Goal: Transaction & Acquisition: Purchase product/service

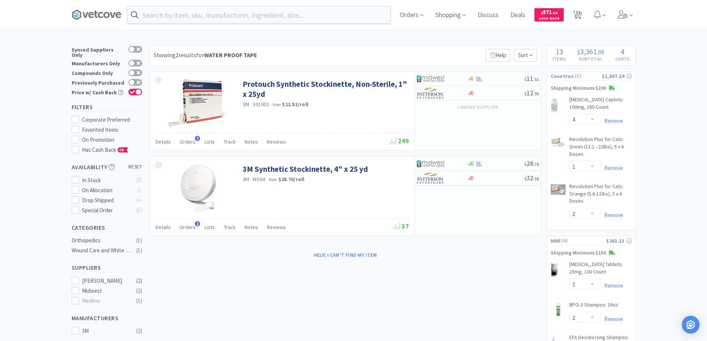
select select "4"
select select "1"
select select "2"
select select "1"
select select "2"
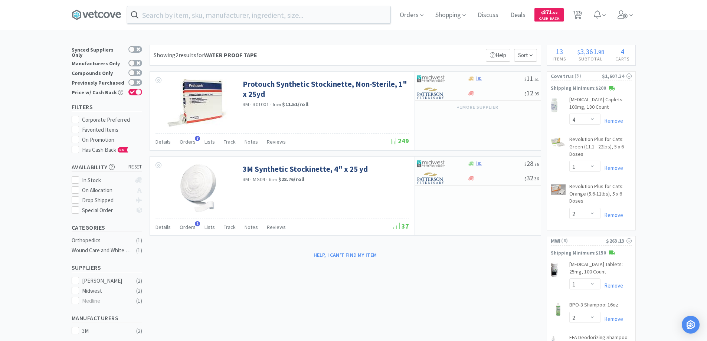
select select "4"
select select "2"
select select "1"
select select "5"
select select "4"
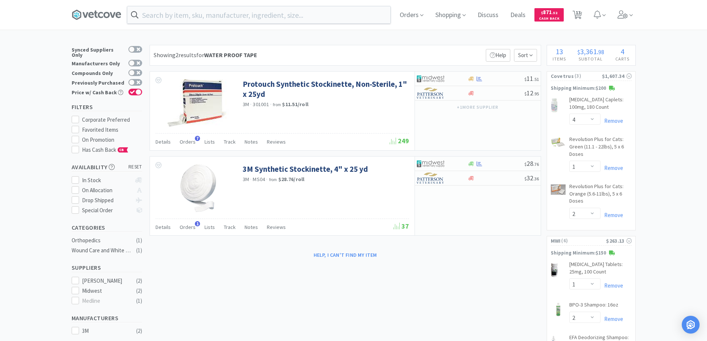
select select "1"
click at [152, 16] on input "text" at bounding box center [258, 14] width 263 height 17
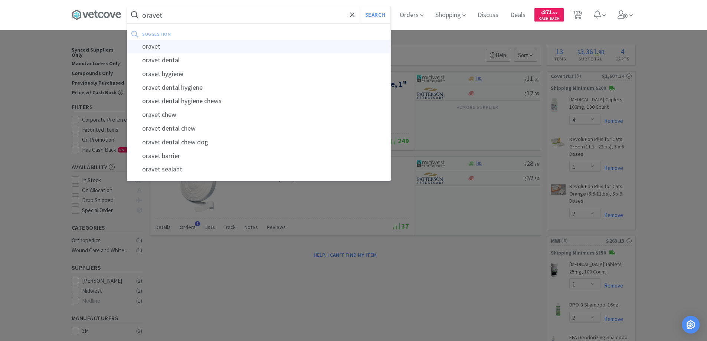
type input "oravet"
click at [158, 47] on div "oravet" at bounding box center [258, 47] width 263 height 14
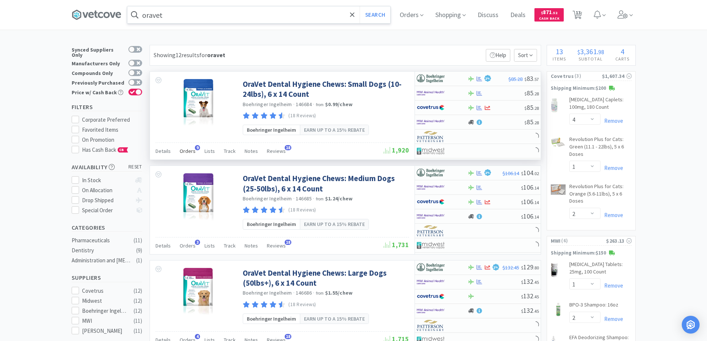
click at [195, 148] on span "9" at bounding box center [197, 147] width 5 height 5
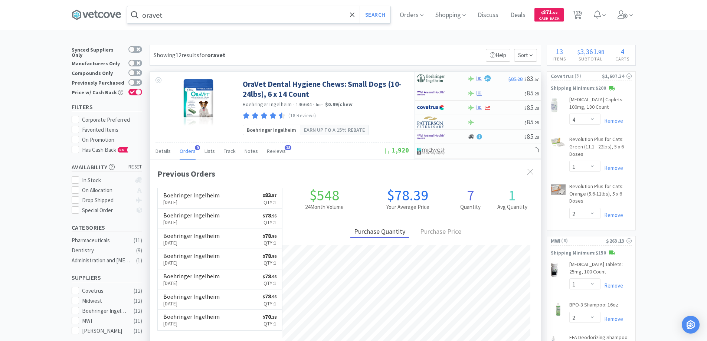
scroll to position [192, 391]
click at [530, 170] on icon at bounding box center [531, 172] width 6 height 6
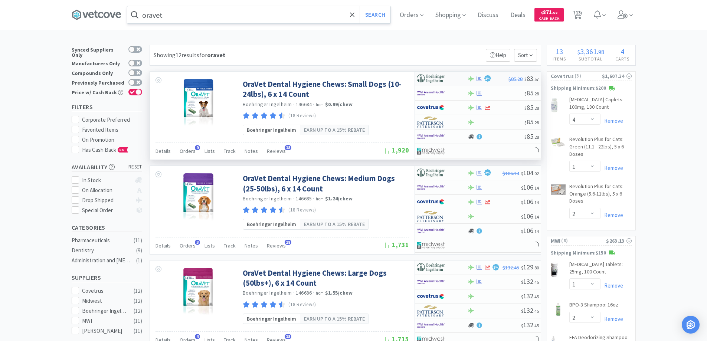
click at [457, 79] on div at bounding box center [437, 78] width 41 height 13
select select "1"
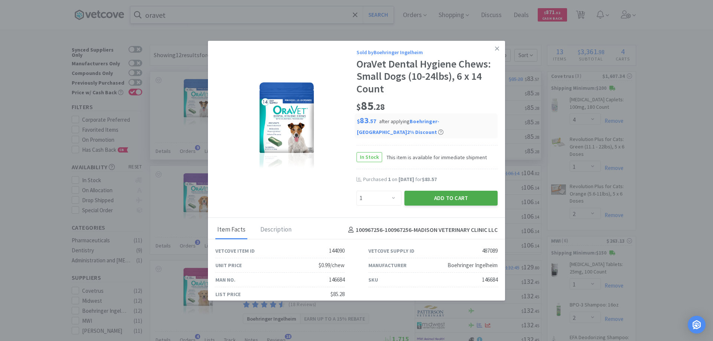
click at [423, 191] on button "Add to Cart" at bounding box center [450, 198] width 93 height 15
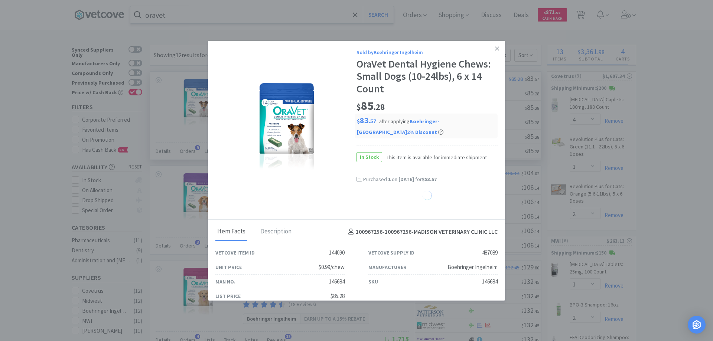
select select "1"
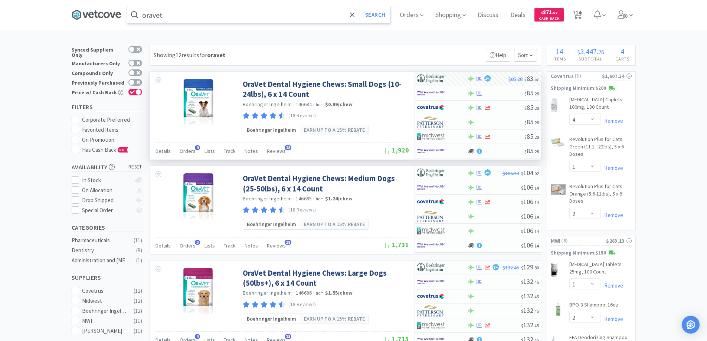
click at [102, 14] on icon at bounding box center [100, 15] width 5 height 6
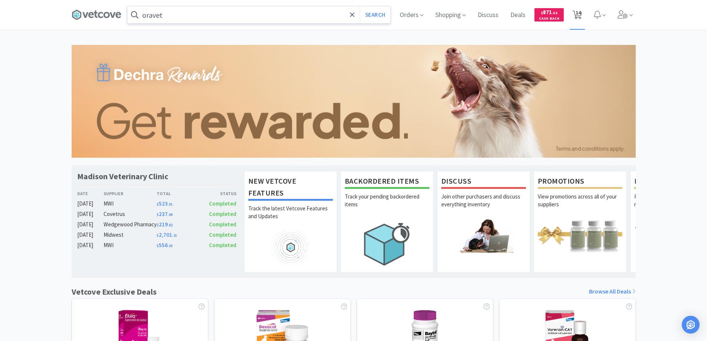
click at [578, 12] on span "14" at bounding box center [578, 13] width 5 height 30
select select "1"
select select "4"
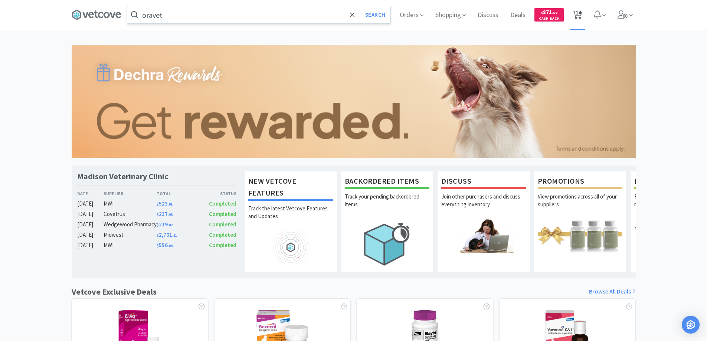
select select "1"
select select "2"
select select "1"
select select "2"
select select "4"
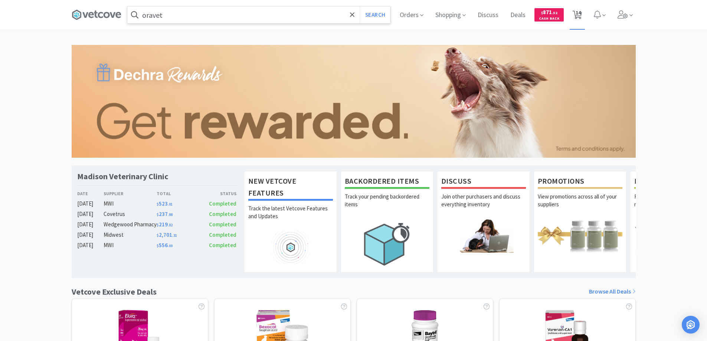
select select "2"
select select "1"
select select "5"
select select "4"
select select "1"
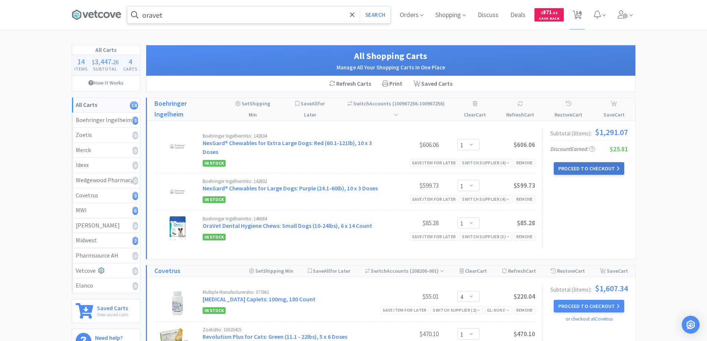
click at [578, 169] on button "Proceed to Checkout" at bounding box center [589, 168] width 71 height 13
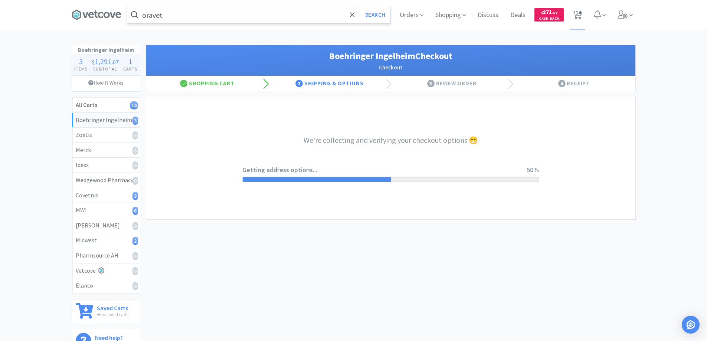
select select "invoice"
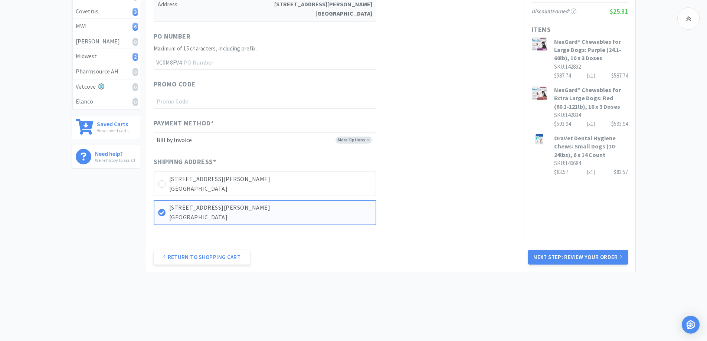
scroll to position [192, 0]
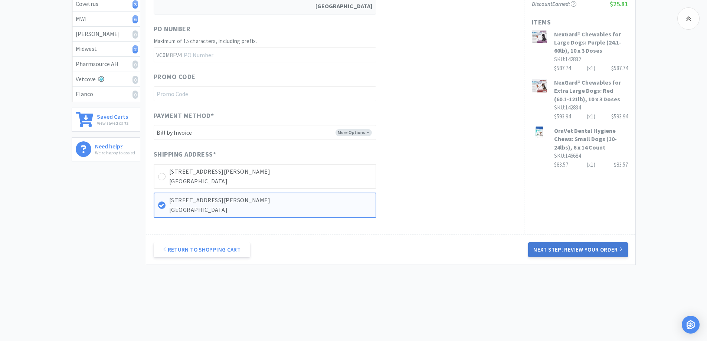
click at [545, 247] on button "Next Step: Review Your Order" at bounding box center [577, 249] width 99 height 15
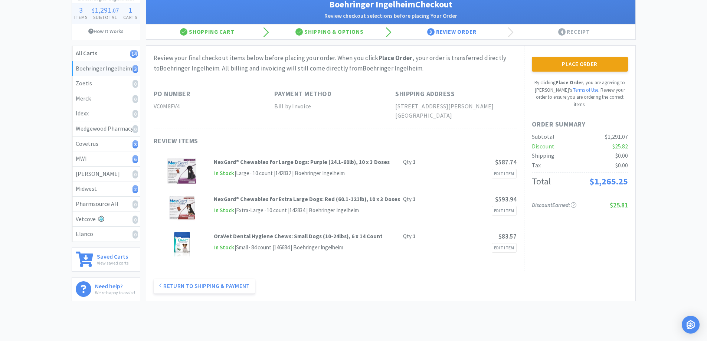
scroll to position [0, 0]
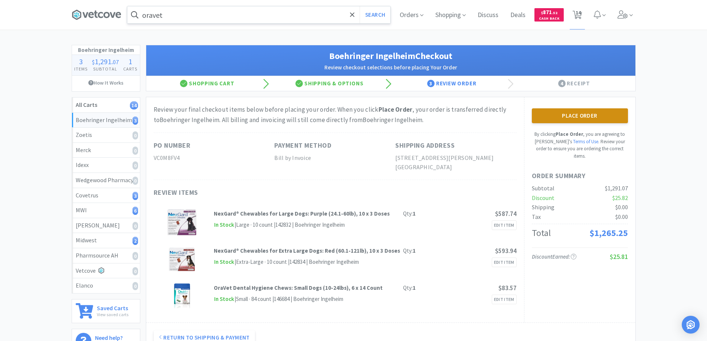
click at [556, 112] on button "Place Order" at bounding box center [580, 115] width 96 height 15
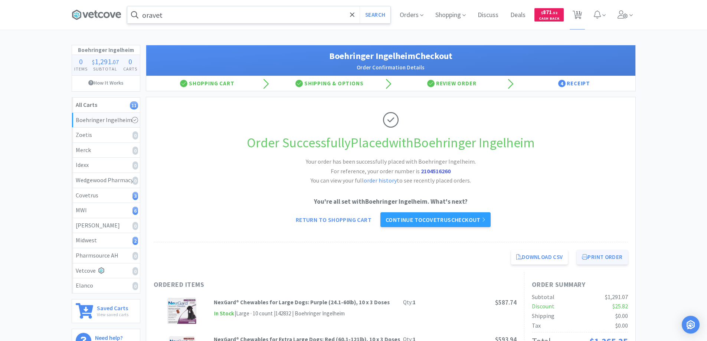
click at [595, 258] on button "Print Order" at bounding box center [602, 257] width 51 height 15
click at [101, 16] on icon at bounding box center [97, 14] width 50 height 11
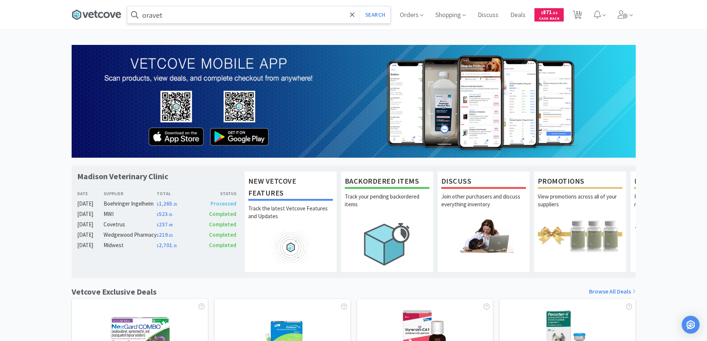
click at [98, 13] on icon at bounding box center [97, 14] width 50 height 11
